Goal: Task Accomplishment & Management: Manage account settings

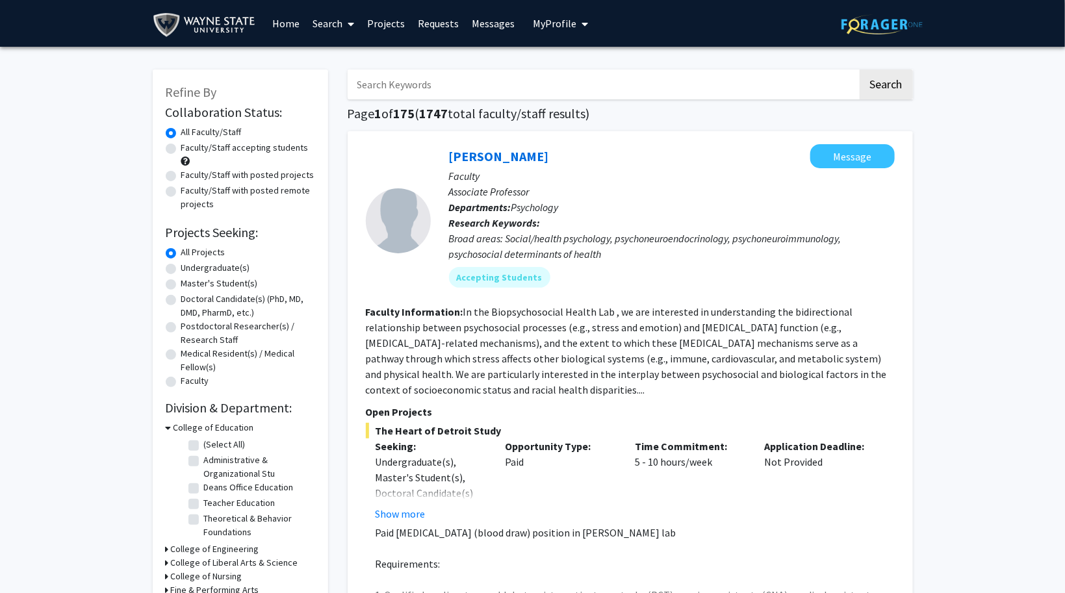
click at [564, 25] on span "My Profile" at bounding box center [555, 23] width 44 height 13
click at [489, 24] on link "Messages" at bounding box center [493, 23] width 56 height 45
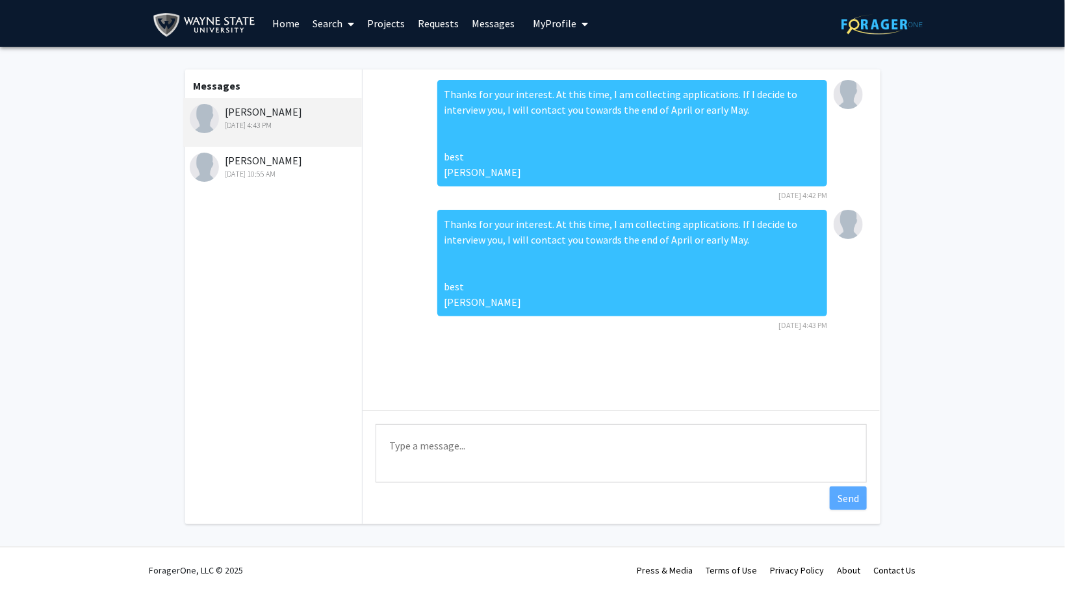
click at [392, 27] on link "Projects" at bounding box center [386, 23] width 51 height 45
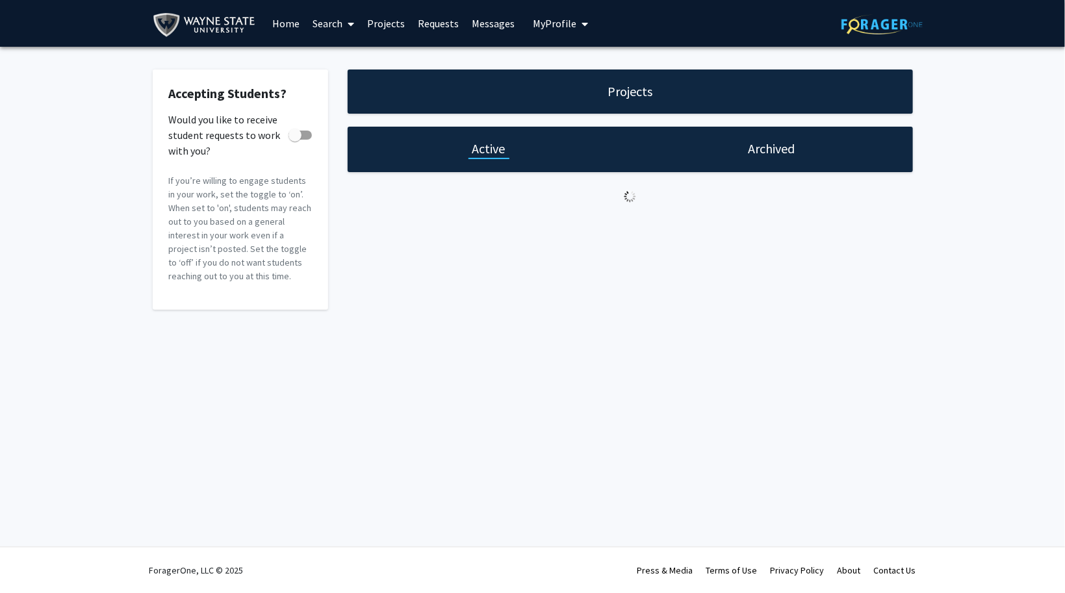
checkbox input "true"
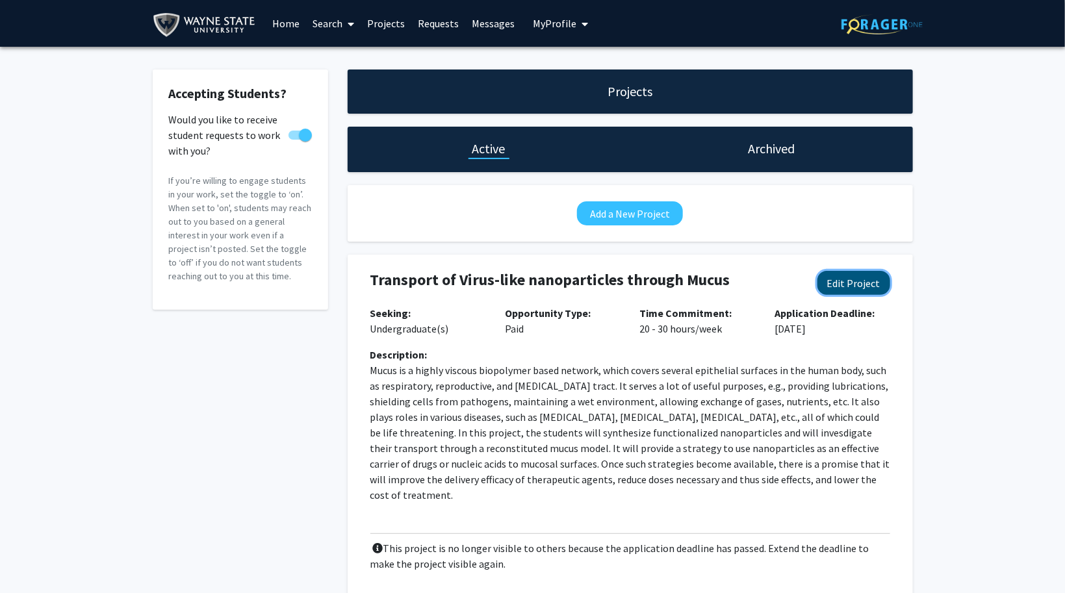
click at [854, 283] on button "Edit Project" at bounding box center [854, 283] width 73 height 24
select select "20 - 30"
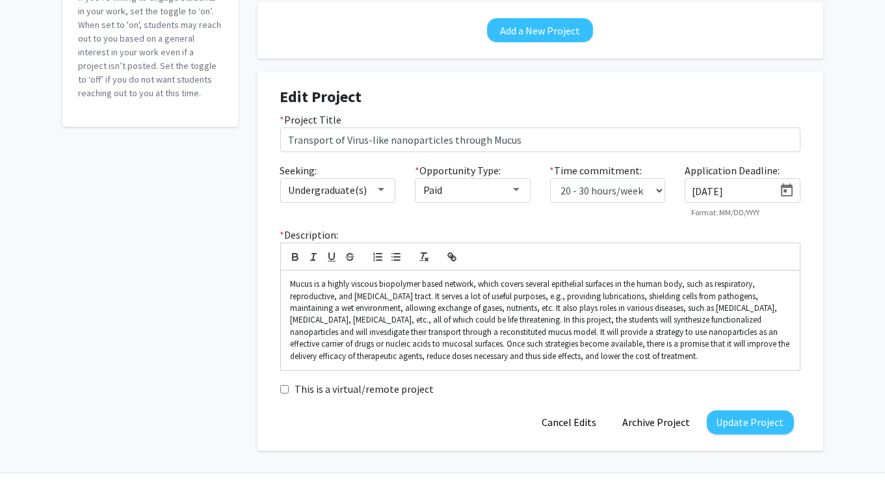
scroll to position [194, 0]
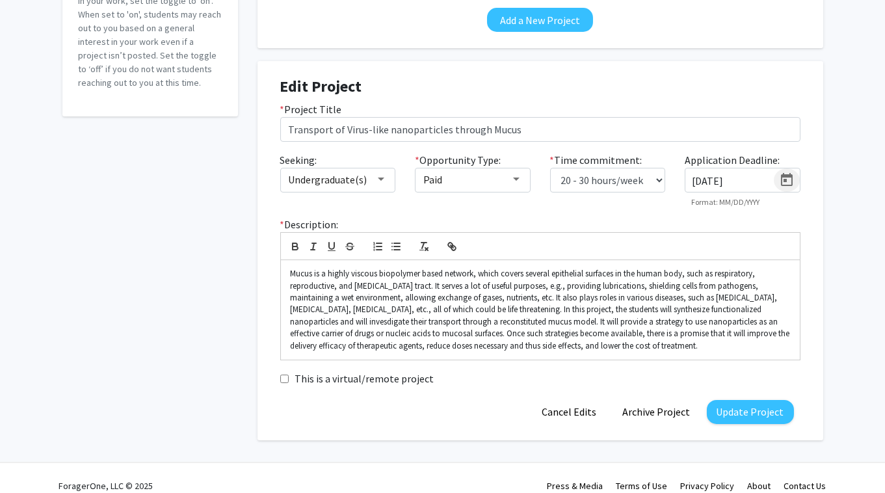
click at [786, 183] on icon "Open calendar" at bounding box center [787, 180] width 16 height 16
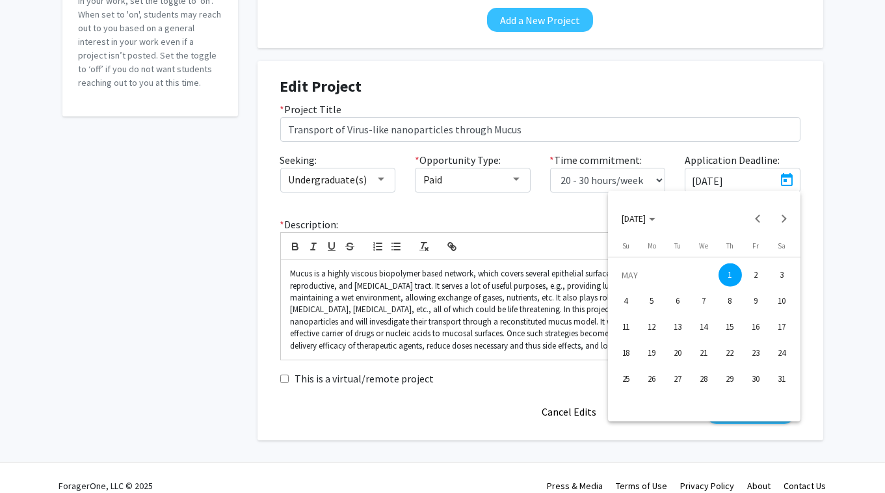
click at [655, 218] on polygon "Choose month and year" at bounding box center [652, 219] width 6 height 3
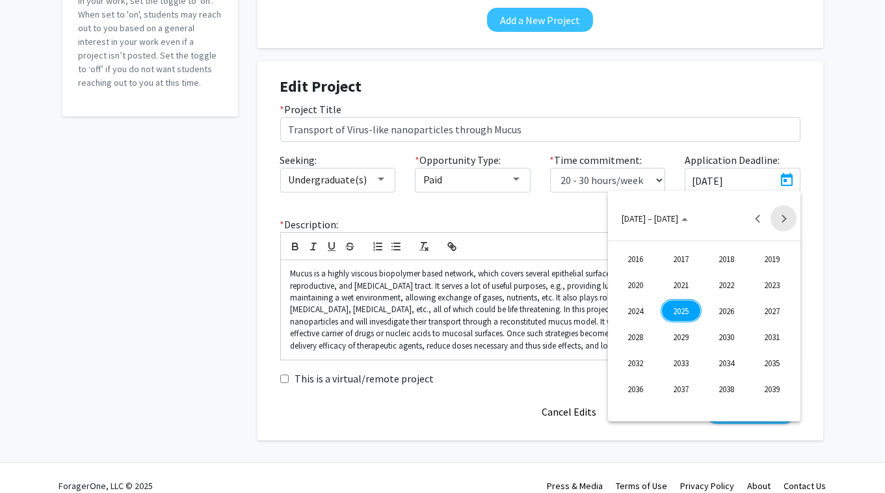
click at [787, 221] on button "Next 24 years" at bounding box center [783, 218] width 26 height 26
click at [751, 220] on button "Previous 24 years" at bounding box center [757, 218] width 26 height 26
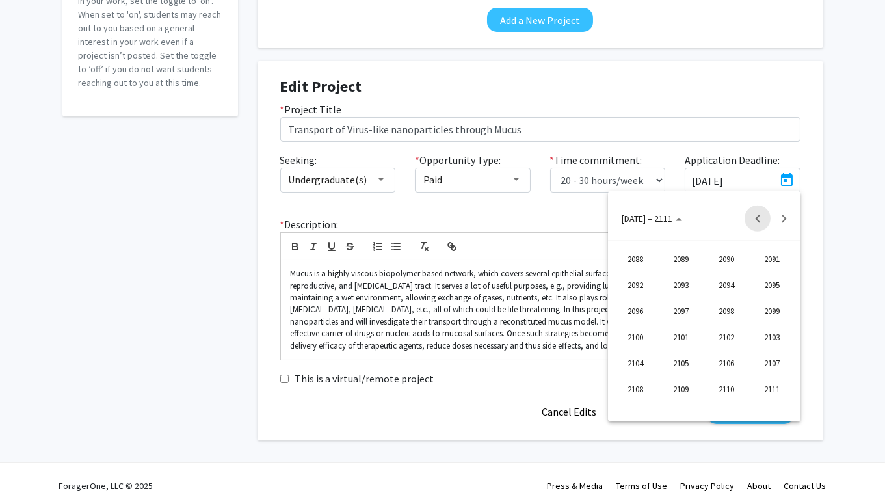
click at [751, 220] on button "Previous 24 years" at bounding box center [757, 218] width 26 height 26
click at [684, 307] on div "2025" at bounding box center [680, 310] width 41 height 23
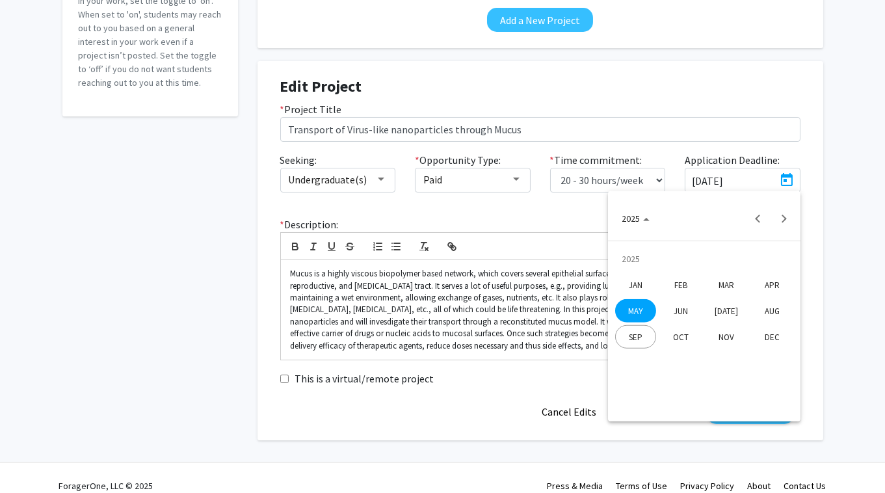
click at [730, 339] on div "NOV" at bounding box center [726, 336] width 41 height 23
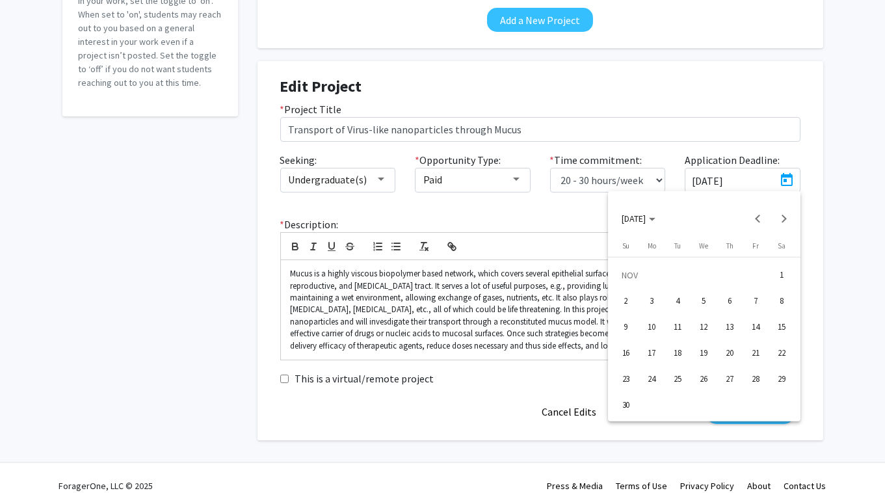
click at [629, 402] on div "30" at bounding box center [625, 404] width 23 height 23
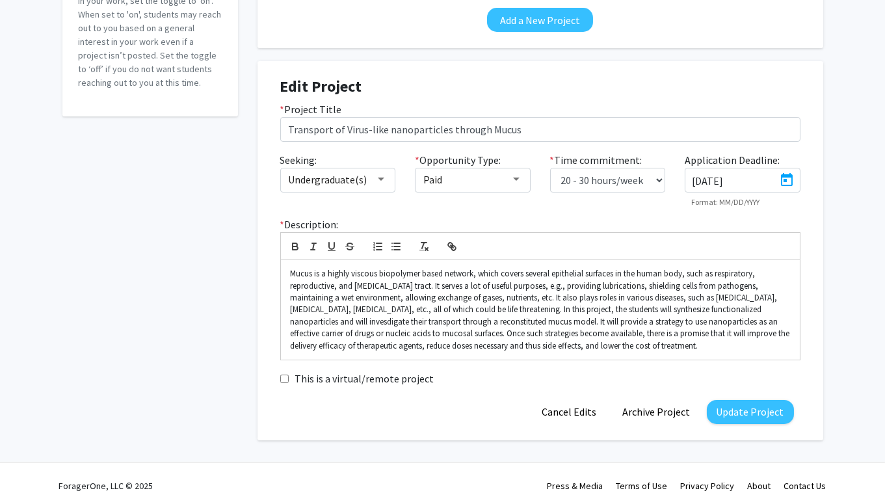
type input "[DATE]"
click at [550, 168] on select "0 - 5 hours/week 5 - 10 hours/week 10 - 15 hours/week 15 - 20 hours/week 20 - 3…" at bounding box center [608, 180] width 116 height 25
select select "10 - 15"
click option "10 - 15 hours/week" at bounding box center [0, 0] width 0 height 0
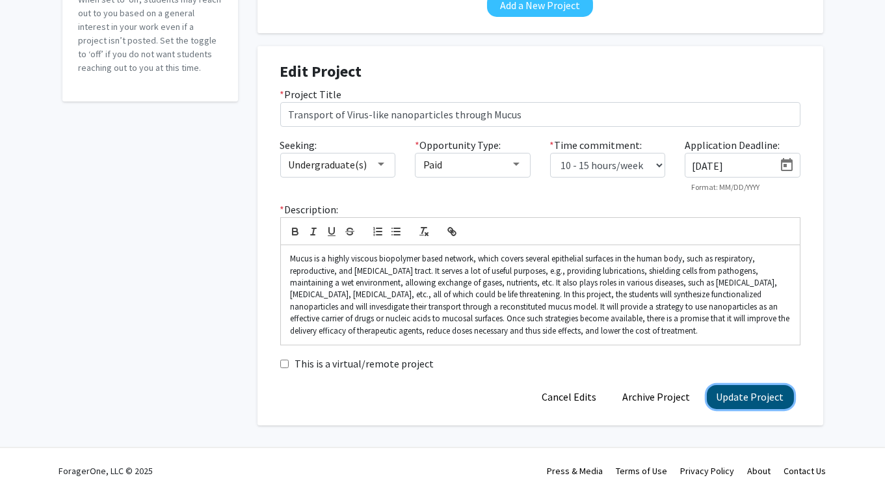
click at [768, 398] on button "Update Project" at bounding box center [750, 397] width 87 height 24
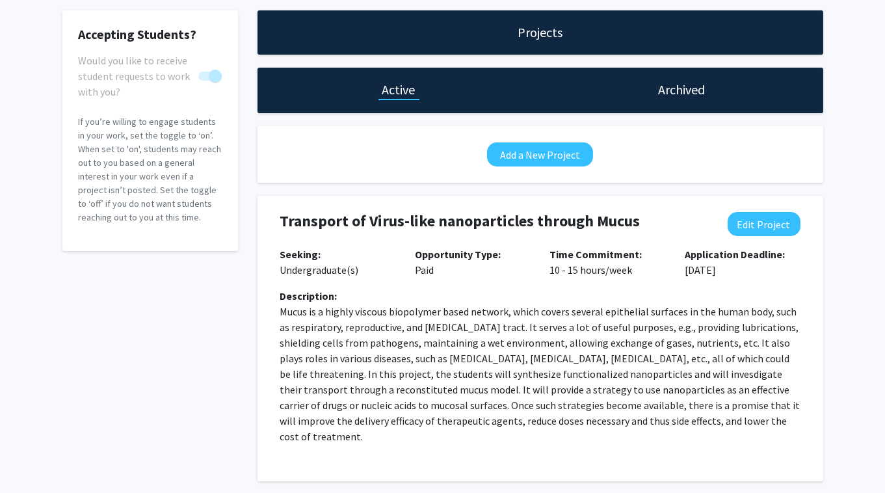
scroll to position [99, 0]
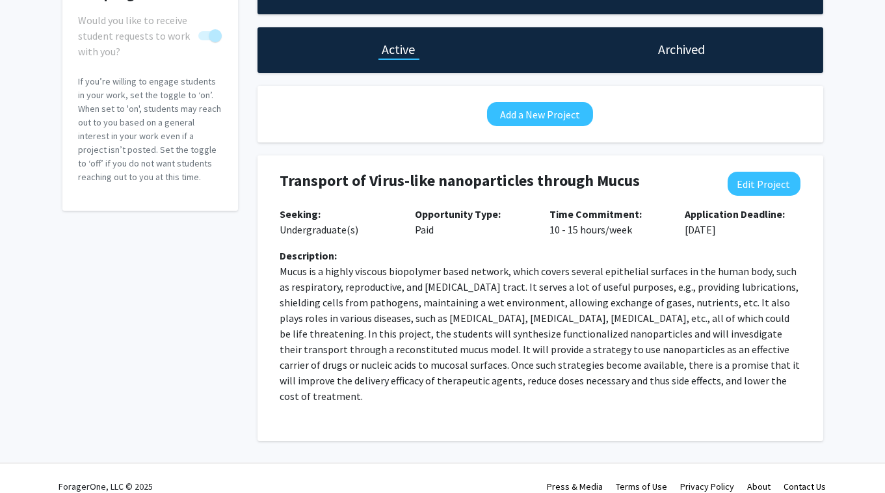
click at [628, 333] on p "Mucus is a highly viscous biopolymer based network, which covers several epithe…" at bounding box center [540, 333] width 520 height 140
click at [787, 177] on button "Edit Project" at bounding box center [763, 184] width 73 height 24
select select "10 - 15"
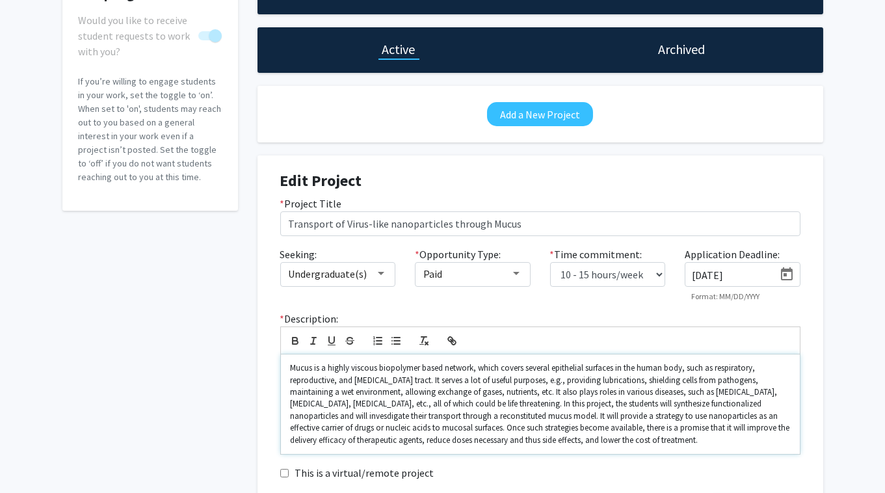
scroll to position [209, 0]
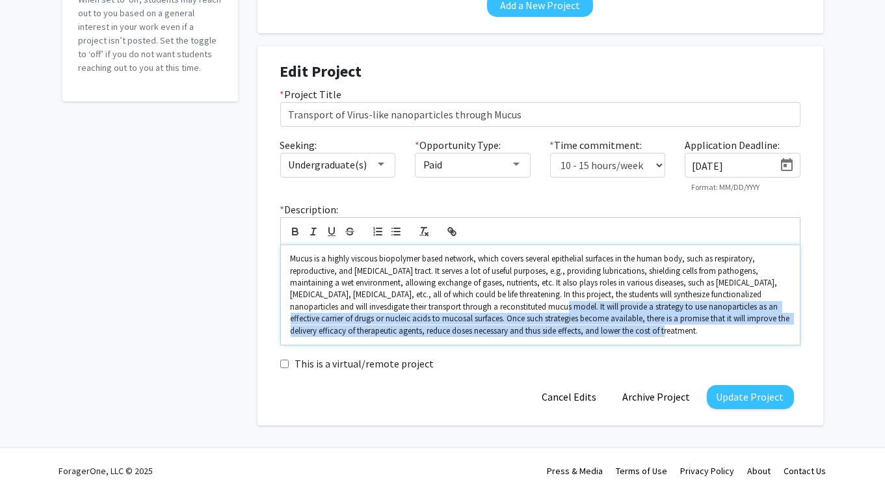
drag, startPoint x: 523, startPoint y: 305, endPoint x: 687, endPoint y: 333, distance: 166.9
click at [687, 333] on p "Mucus is a highly viscous biopolymer based network, which covers several epithe…" at bounding box center [540, 295] width 499 height 84
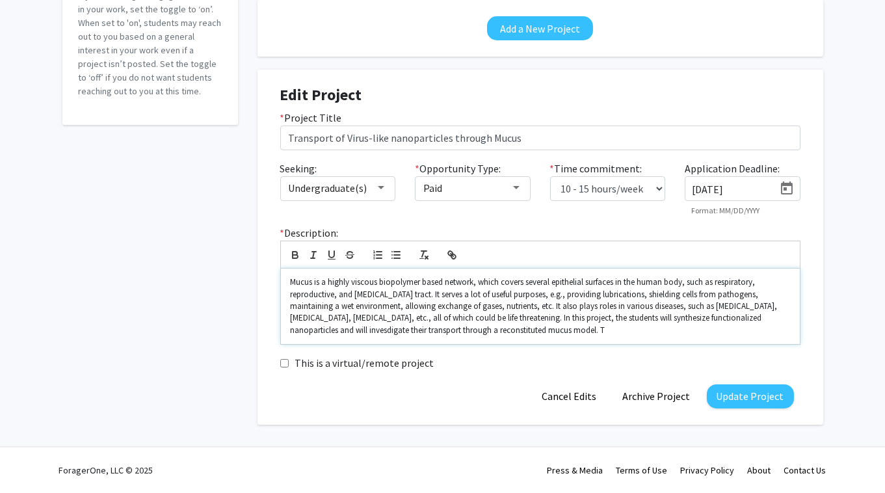
scroll to position [185, 0]
click at [292, 281] on p "Mucus is a highly viscous biopolymer based network, which covers several epithe…" at bounding box center [540, 307] width 499 height 60
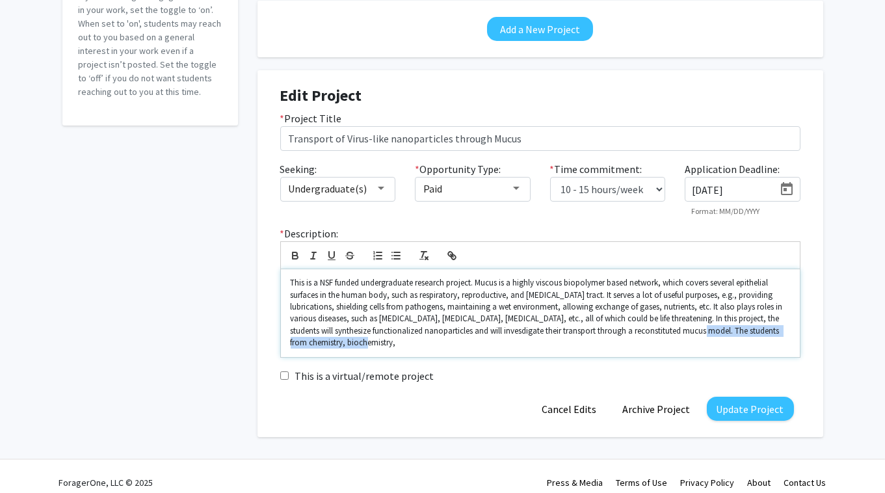
drag, startPoint x: 695, startPoint y: 330, endPoint x: 718, endPoint y: 344, distance: 26.9
click at [718, 344] on p "This is a NSF funded undergraduate research project. Mucus is a highly viscous …" at bounding box center [540, 313] width 499 height 72
drag, startPoint x: 693, startPoint y: 331, endPoint x: 733, endPoint y: 343, distance: 41.3
click at [733, 343] on p "This is a NSF funded undergraduate research project. Mucus is a highly viscous …" at bounding box center [540, 313] width 499 height 72
copy p "The students from chemistry, biochemistry,"
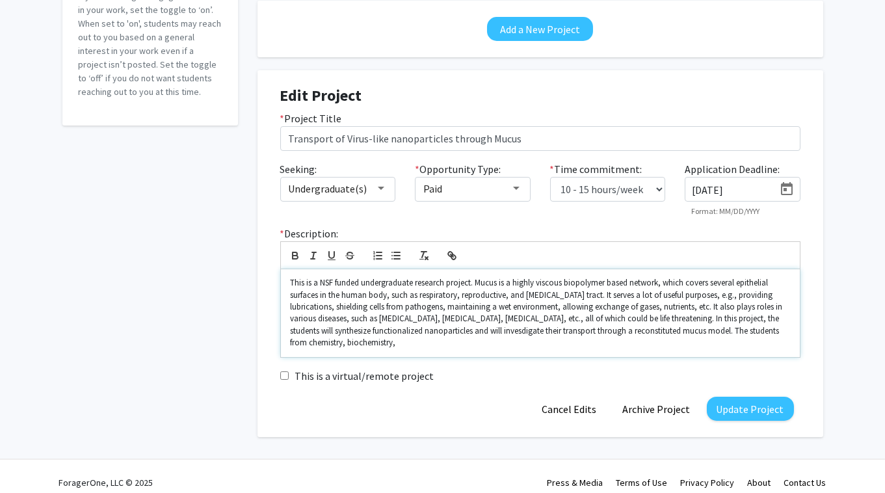
click at [476, 279] on p "This is a NSF funded undergraduate research project. Mucus is a highly viscous …" at bounding box center [540, 313] width 499 height 72
click at [500, 226] on div "* Description: This is a NSF funded undergraduate research project.The students…" at bounding box center [539, 291] width 539 height 131
click at [477, 281] on p "This is a NSF funded undergraduate research project.The students from chemistry…" at bounding box center [540, 313] width 499 height 72
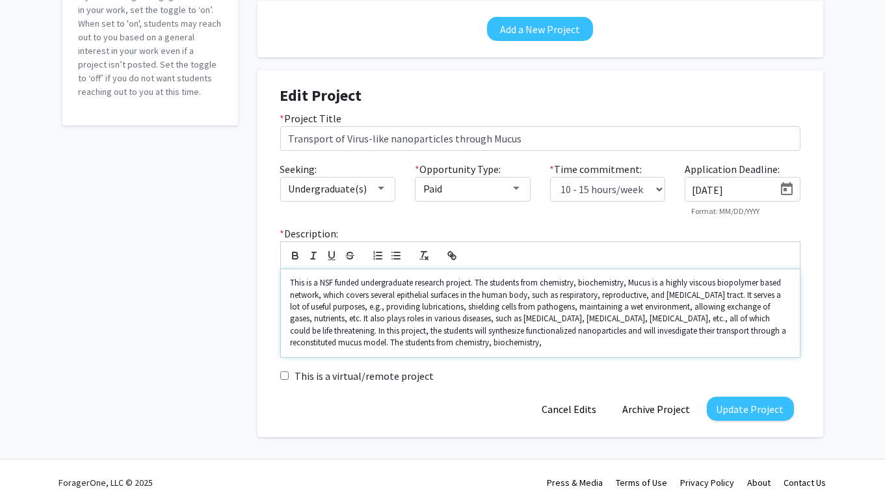
click at [544, 280] on p "This is a NSF funded undergraduate research project. The students from chemistr…" at bounding box center [540, 313] width 499 height 72
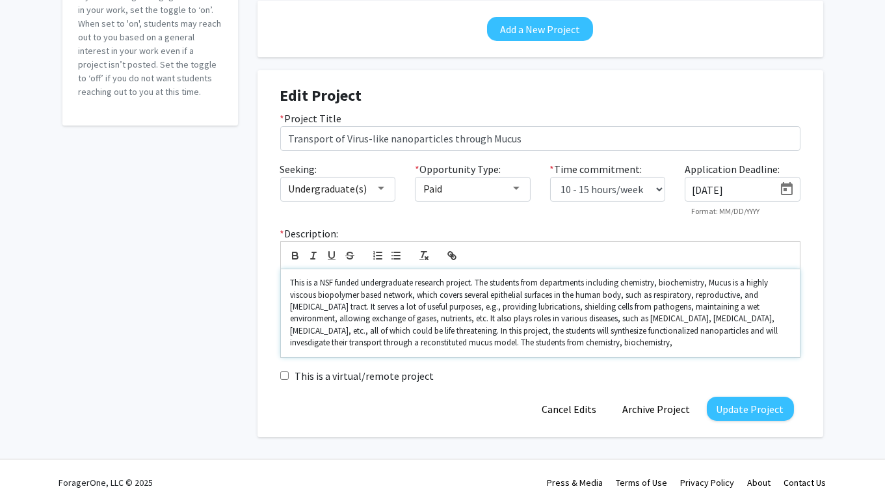
click at [716, 281] on p "This is a NSF funded undergraduate research project. The students from departme…" at bounding box center [540, 313] width 499 height 72
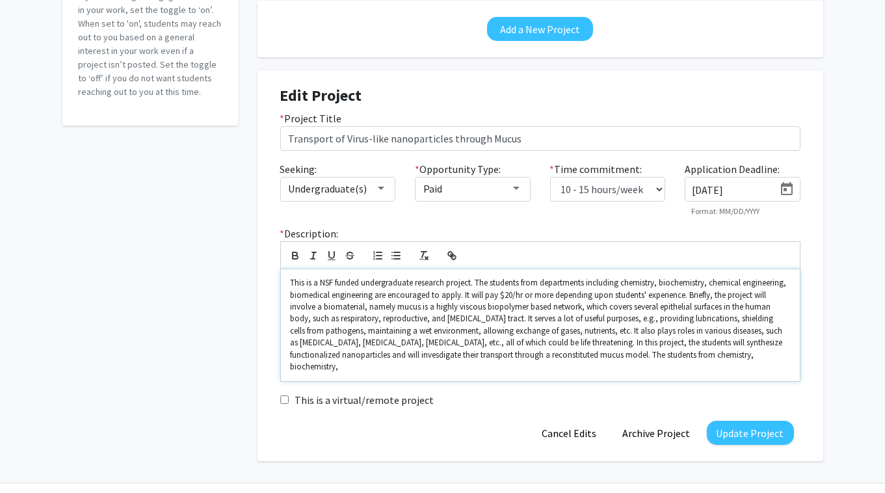
click at [460, 305] on p "This is a NSF funded undergraduate research project. The students from departme…" at bounding box center [540, 325] width 499 height 96
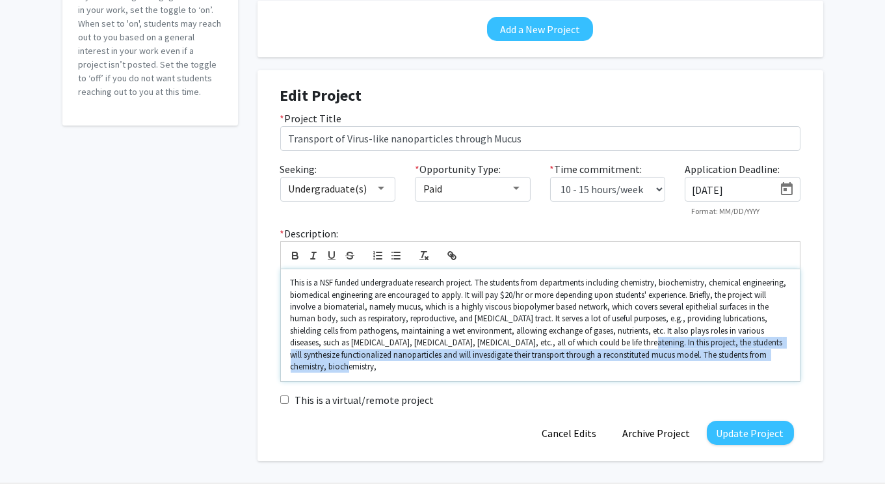
drag, startPoint x: 621, startPoint y: 340, endPoint x: 708, endPoint y: 391, distance: 100.2
click at [708, 381] on div "This is a NSF funded undergraduate research project. The students from departme…" at bounding box center [540, 325] width 519 height 112
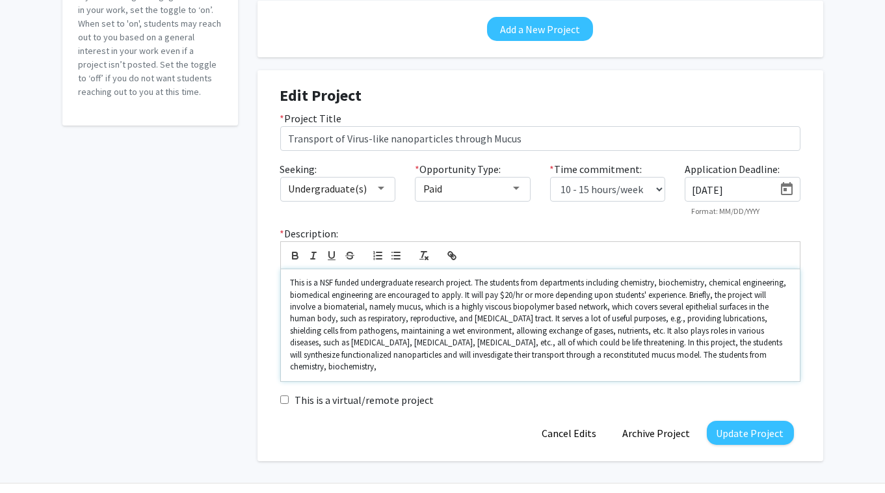
click at [759, 328] on p "This is a NSF funded undergraduate research project. The students from departme…" at bounding box center [540, 325] width 499 height 96
drag, startPoint x: 655, startPoint y: 354, endPoint x: 668, endPoint y: 369, distance: 19.3
click at [668, 369] on p "This is a NSF funded undergraduate research project. The students from departme…" at bounding box center [540, 325] width 499 height 96
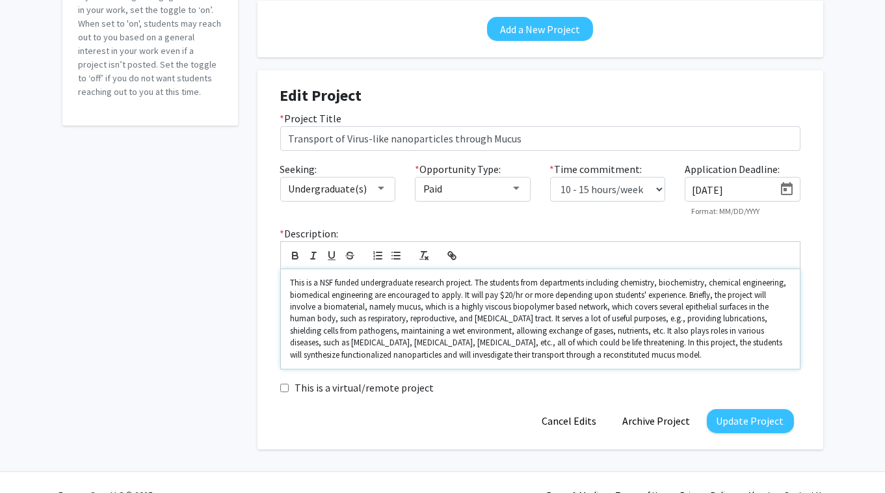
click at [437, 308] on p "This is a NSF funded undergraduate research project. The students from departme…" at bounding box center [540, 319] width 499 height 84
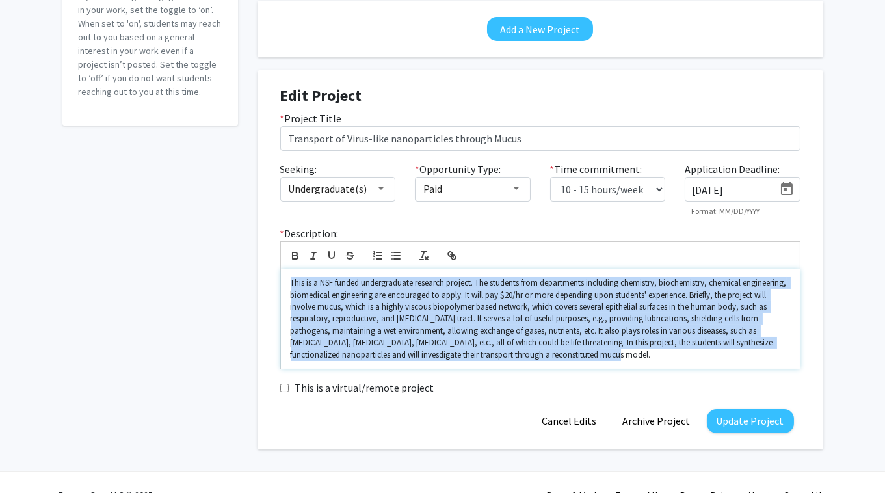
drag, startPoint x: 567, startPoint y: 357, endPoint x: 211, endPoint y: 276, distance: 365.5
click at [281, 276] on div "This is a NSF funded undergraduate research project. The students from departme…" at bounding box center [540, 318] width 519 height 99
copy p "This is a NSF funded undergraduate research project. The students from departme…"
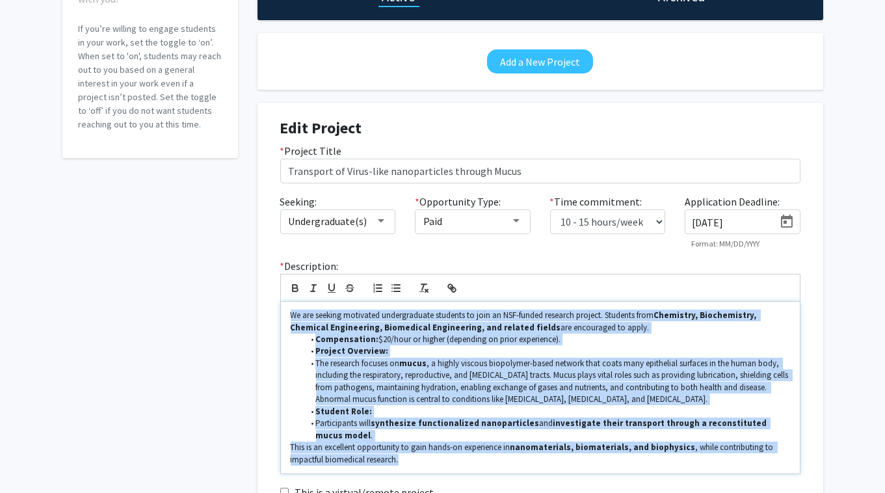
drag, startPoint x: 291, startPoint y: 314, endPoint x: 410, endPoint y: 453, distance: 183.0
click at [410, 453] on div "We are seeking motivated undergraduate students to join an NSF-funded research …" at bounding box center [540, 388] width 519 height 172
click at [292, 285] on icon "button" at bounding box center [294, 286] width 5 height 3
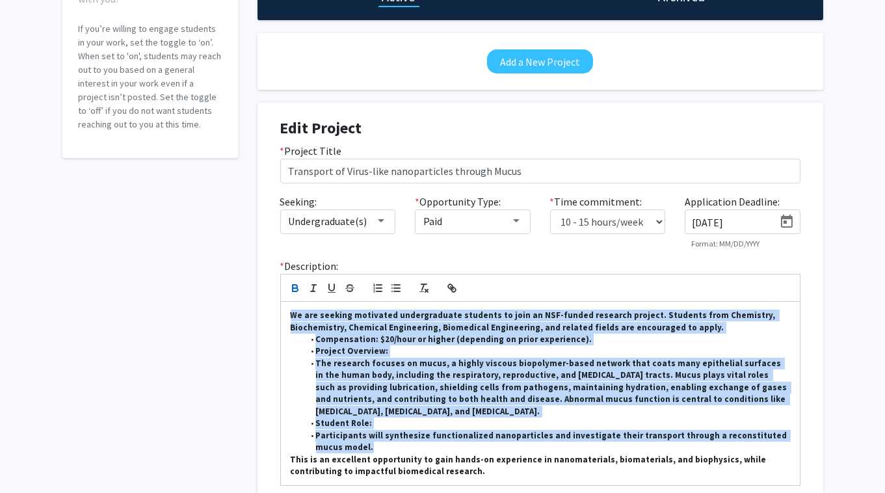
click at [292, 285] on icon "button" at bounding box center [294, 286] width 5 height 3
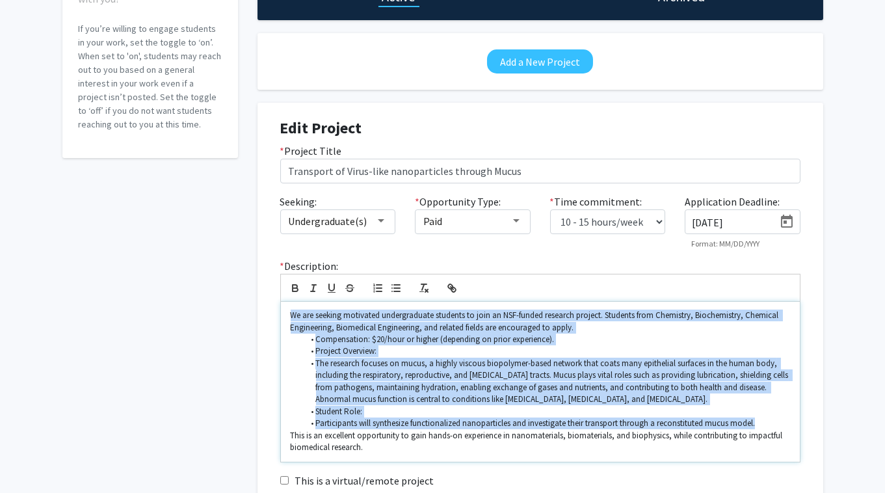
click at [627, 409] on li "Student Role:" at bounding box center [546, 412] width 487 height 12
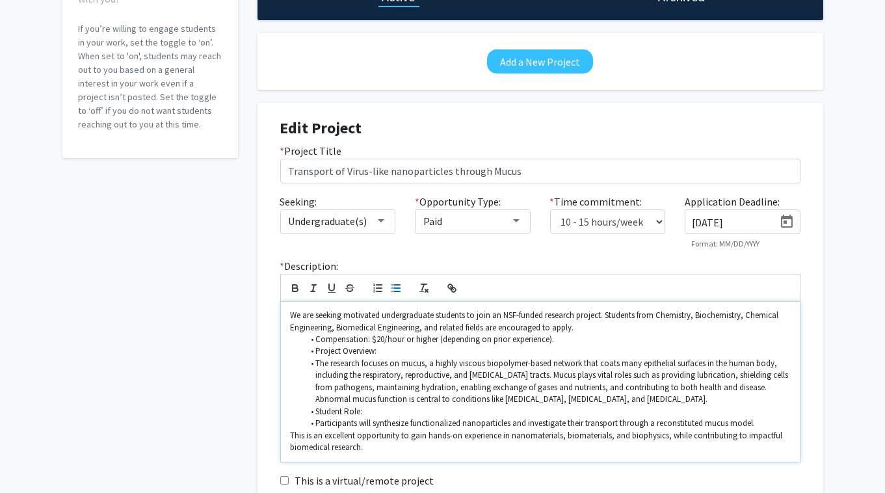
click at [552, 338] on li "Compensation: $20/hour or higher (depending on prior experience)." at bounding box center [546, 339] width 487 height 12
click at [319, 337] on li "Compensation: $20/hour or higher." at bounding box center [546, 339] width 487 height 12
click at [317, 336] on li "Compensation: $20/hour or higher." at bounding box center [546, 339] width 487 height 12
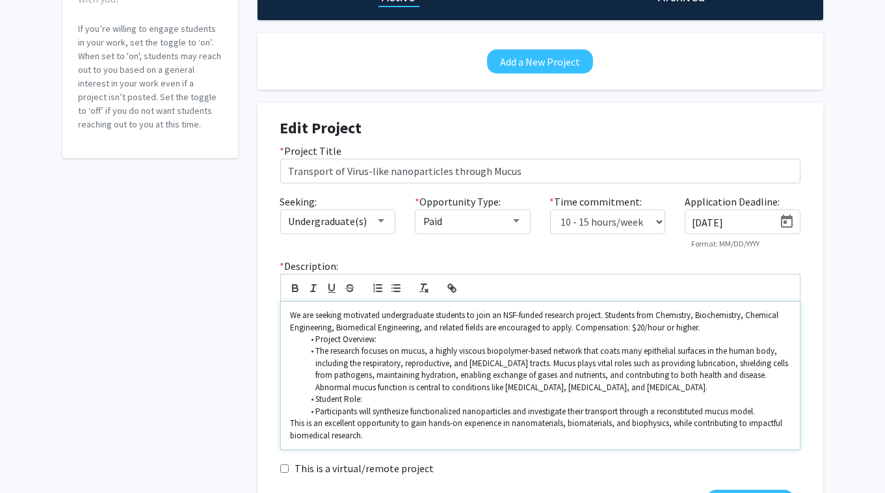
click at [317, 340] on li "Project Overview:" at bounding box center [546, 339] width 487 height 12
drag, startPoint x: 318, startPoint y: 354, endPoint x: 297, endPoint y: 335, distance: 27.6
click at [297, 335] on ul "Project Overview: The research focuses on mucus, a highly viscous biopolymer-ba…" at bounding box center [540, 375] width 499 height 84
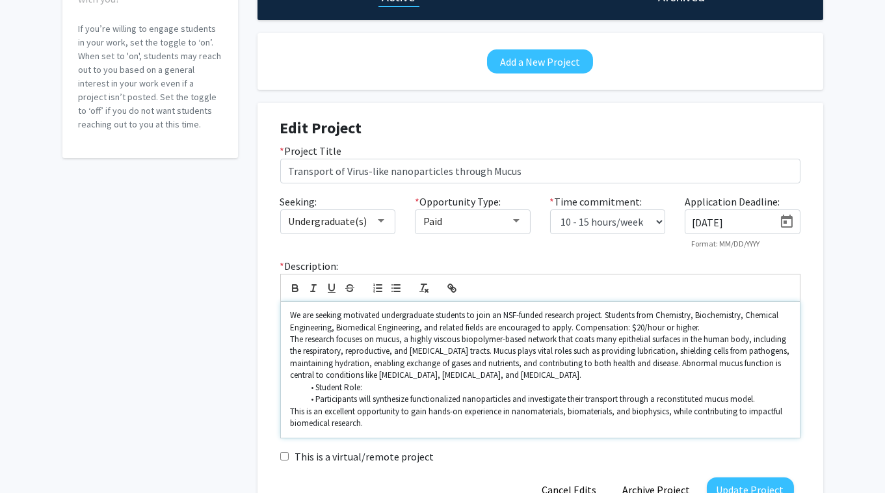
click at [316, 386] on li "Student Role:" at bounding box center [546, 388] width 487 height 12
click at [369, 387] on p "The student Role:" at bounding box center [540, 388] width 499 height 12
drag, startPoint x: 360, startPoint y: 396, endPoint x: 260, endPoint y: 396, distance: 100.1
click at [281, 396] on div "We are seeking motivated undergraduate students to join an NSF-funded research …" at bounding box center [540, 370] width 519 height 136
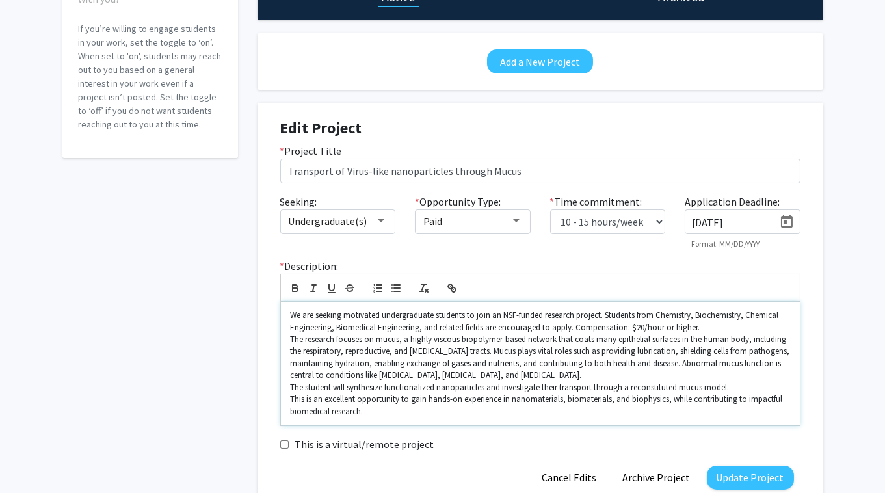
click at [292, 396] on p "This is an excellent opportunity to gain hands-on experience in nanomaterials, …" at bounding box center [540, 405] width 499 height 24
click at [290, 398] on div "We are seeking motivated undergraduate students to join an NSF-funded research …" at bounding box center [540, 363] width 519 height 123
click at [632, 324] on p "We are seeking motivated undergraduate students to join an NSF-funded research …" at bounding box center [540, 321] width 499 height 24
click at [291, 387] on p "The student will synthesize functionalized nanoparticles and investigate their …" at bounding box center [540, 400] width 499 height 36
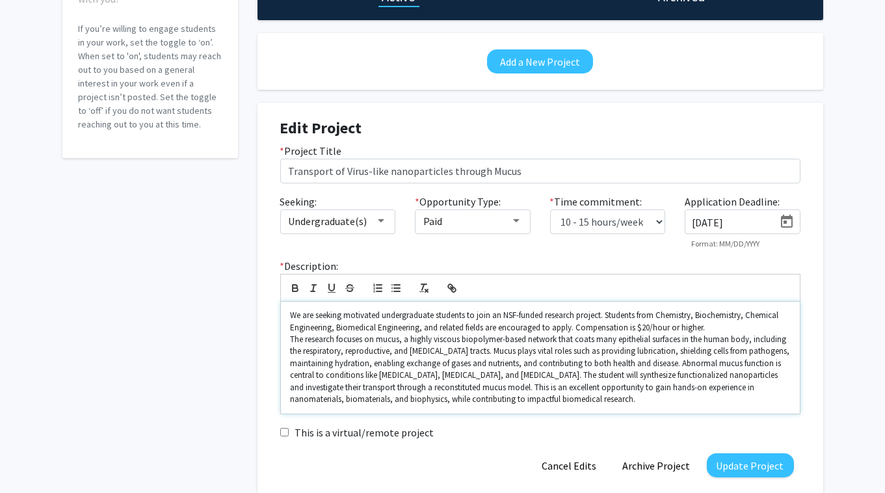
scroll to position [220, 0]
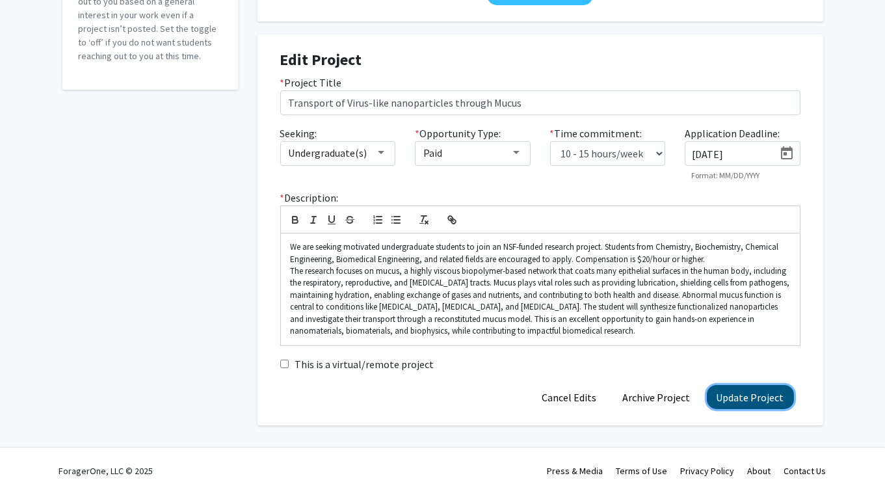
click at [772, 400] on button "Update Project" at bounding box center [750, 397] width 87 height 24
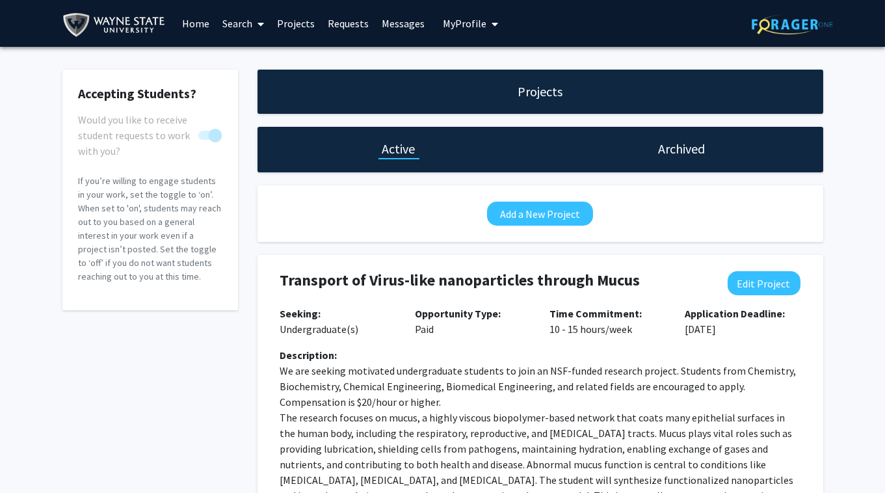
scroll to position [130, 0]
